Goal: Task Accomplishment & Management: Manage account settings

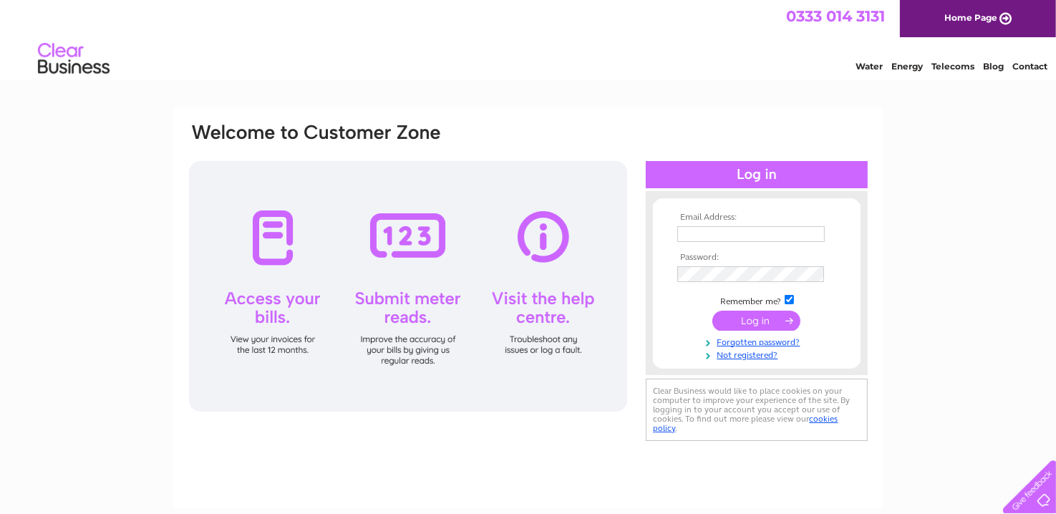
type input "info@manorestates.org.uk"
click at [759, 325] on input "submit" at bounding box center [757, 321] width 88 height 20
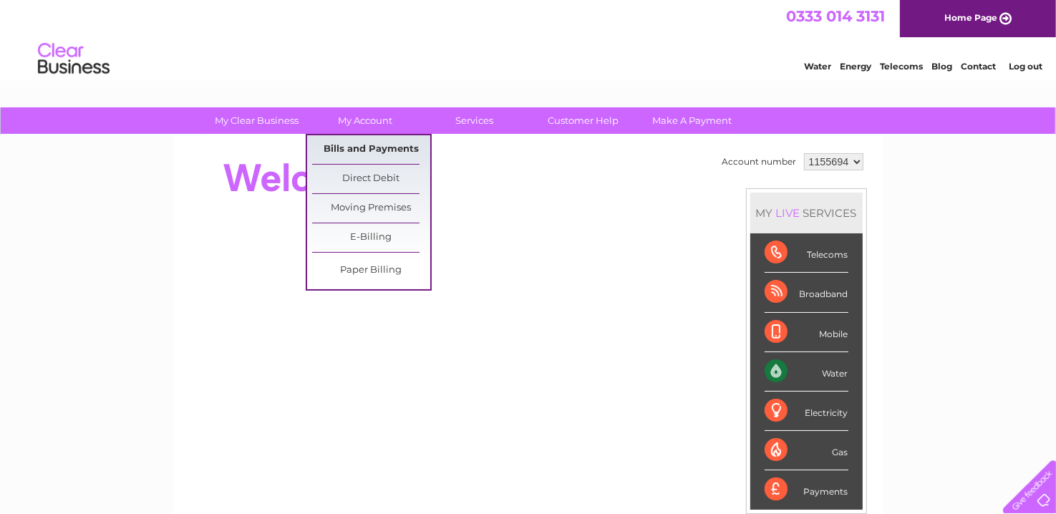
click at [379, 142] on link "Bills and Payments" at bounding box center [371, 149] width 118 height 29
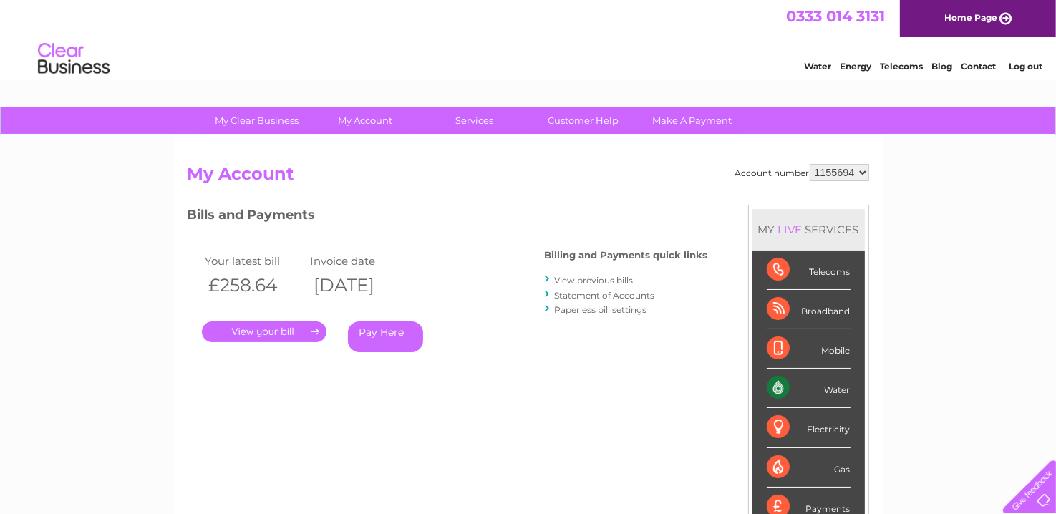
click at [258, 332] on link "." at bounding box center [264, 332] width 125 height 21
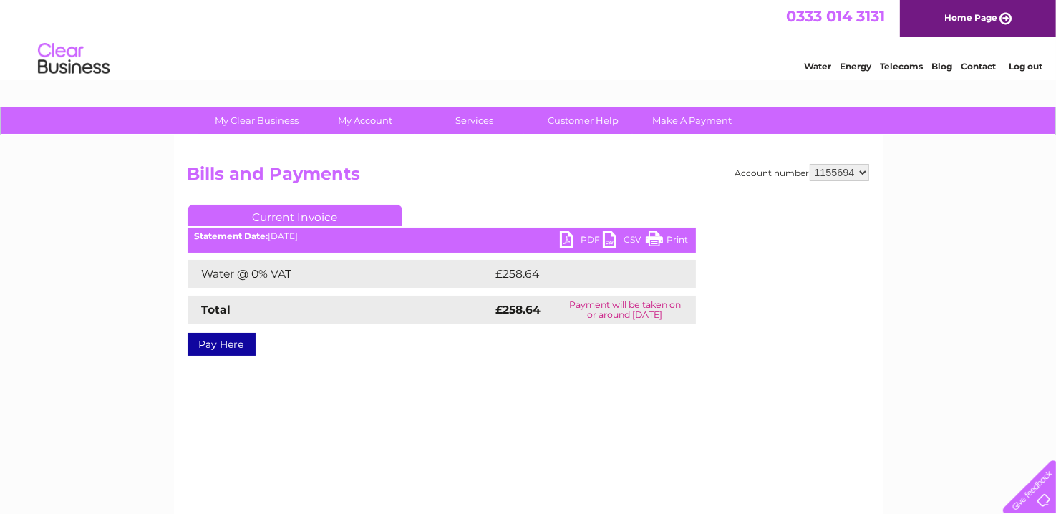
click at [566, 238] on link "PDF" at bounding box center [581, 241] width 43 height 21
click at [906, 381] on div "My Clear Business Login Details My Details My Preferences Link Account My Accou…" at bounding box center [528, 444] width 1056 height 674
drag, startPoint x: 1025, startPoint y: 67, endPoint x: 1024, endPoint y: 92, distance: 25.8
click at [1025, 67] on link "Log out" at bounding box center [1027, 66] width 34 height 11
